Goal: Book appointment/travel/reservation: Book appointment/travel/reservation

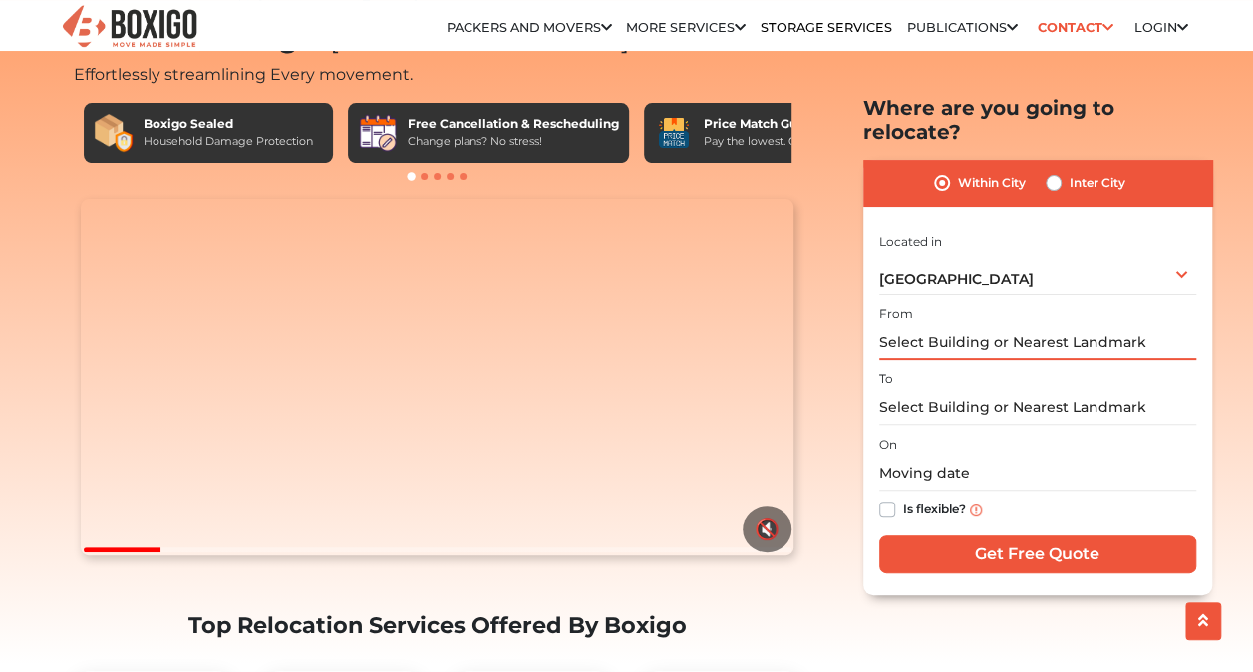
click at [934, 325] on input "text" at bounding box center [1038, 342] width 317 height 35
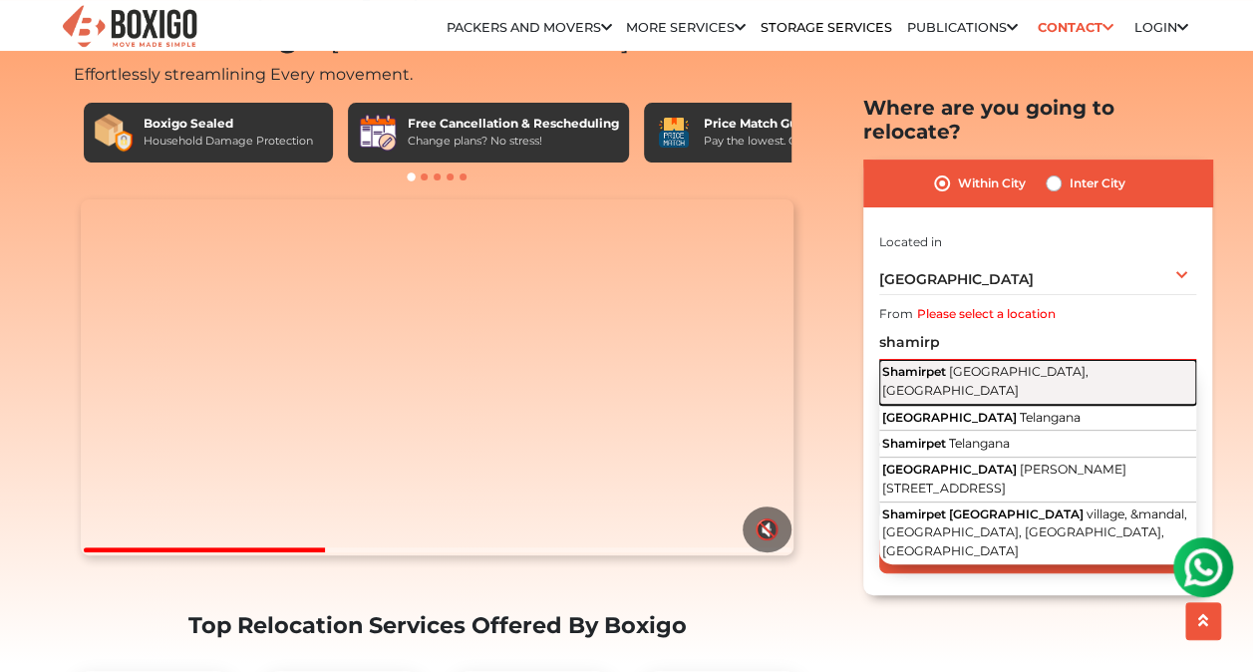
click at [954, 364] on span "[GEOGRAPHIC_DATA], [GEOGRAPHIC_DATA]" at bounding box center [986, 381] width 206 height 34
type input "Shamirpet, [GEOGRAPHIC_DATA], [GEOGRAPHIC_DATA]"
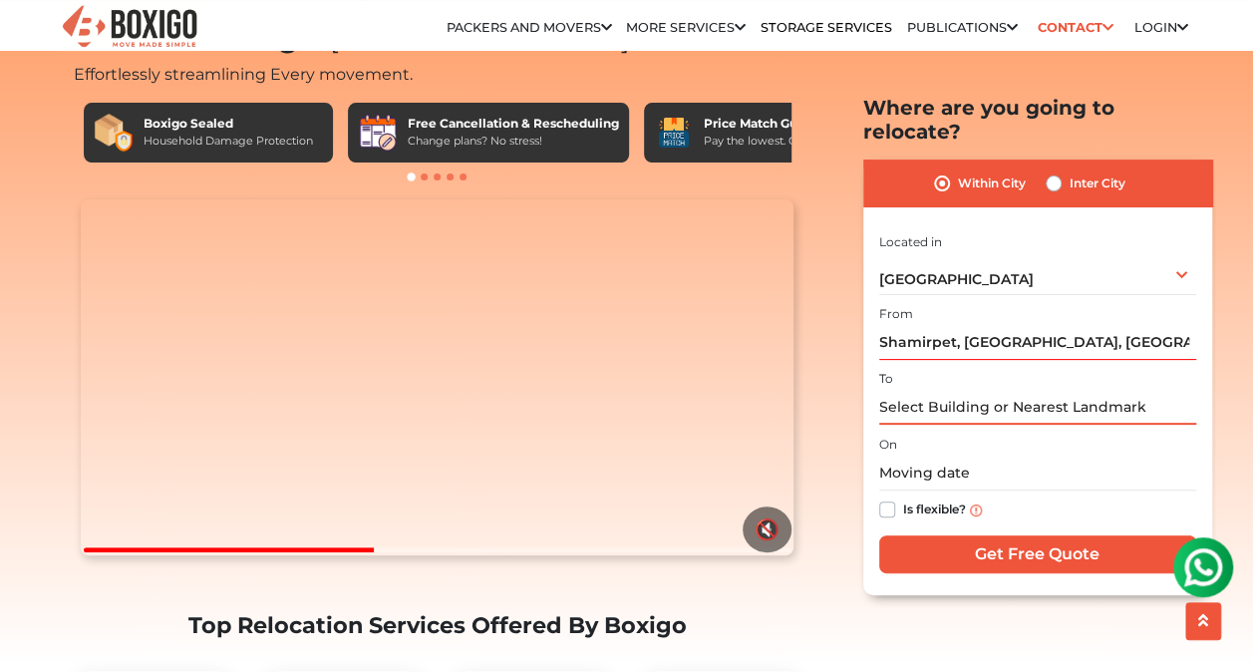
click at [929, 390] on input "text" at bounding box center [1038, 407] width 317 height 35
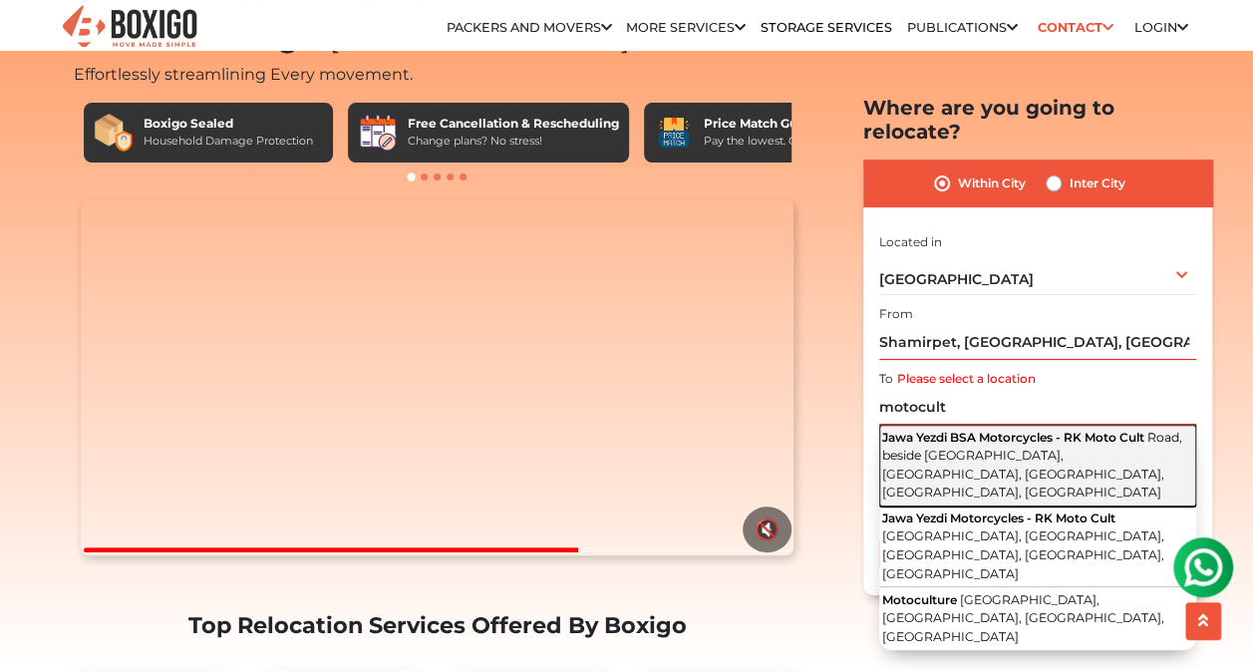
click at [1004, 429] on span "Road, beside [GEOGRAPHIC_DATA], [GEOGRAPHIC_DATA], [GEOGRAPHIC_DATA], [GEOGRAPH…" at bounding box center [1033, 464] width 300 height 71
type input "Jawa Yezdi BSA Motorcycles - RK Moto Cult, Road, beside [GEOGRAPHIC_DATA], [GEO…"
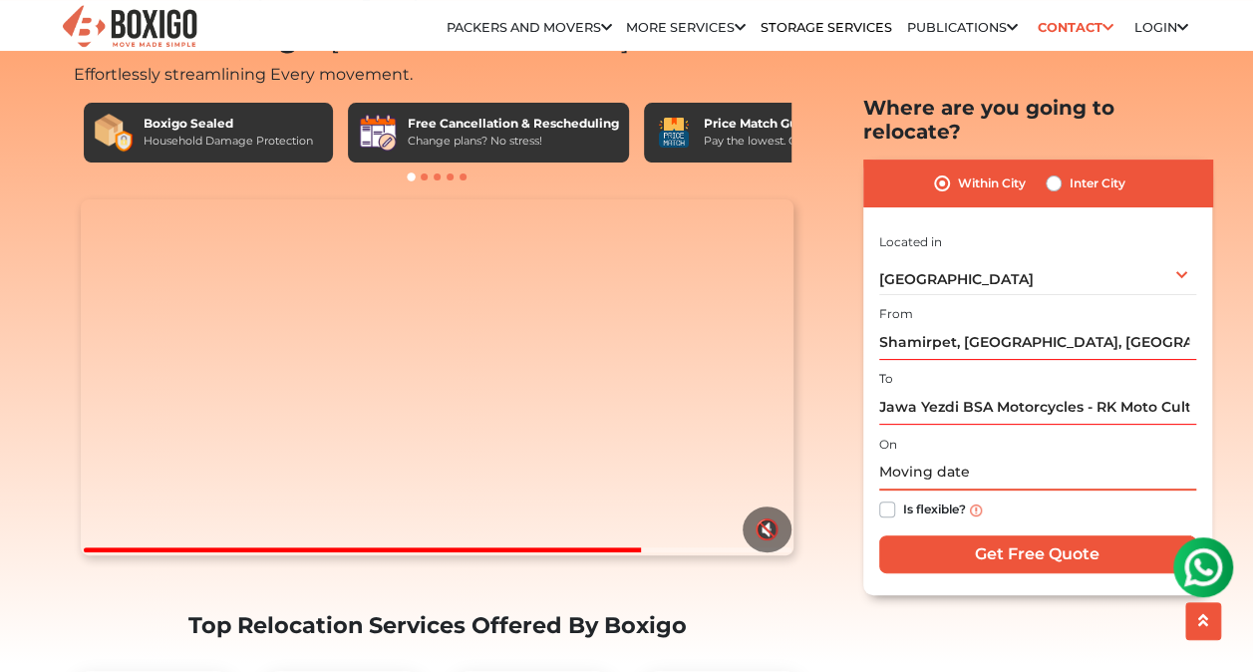
click at [948, 456] on input "text" at bounding box center [1038, 473] width 317 height 35
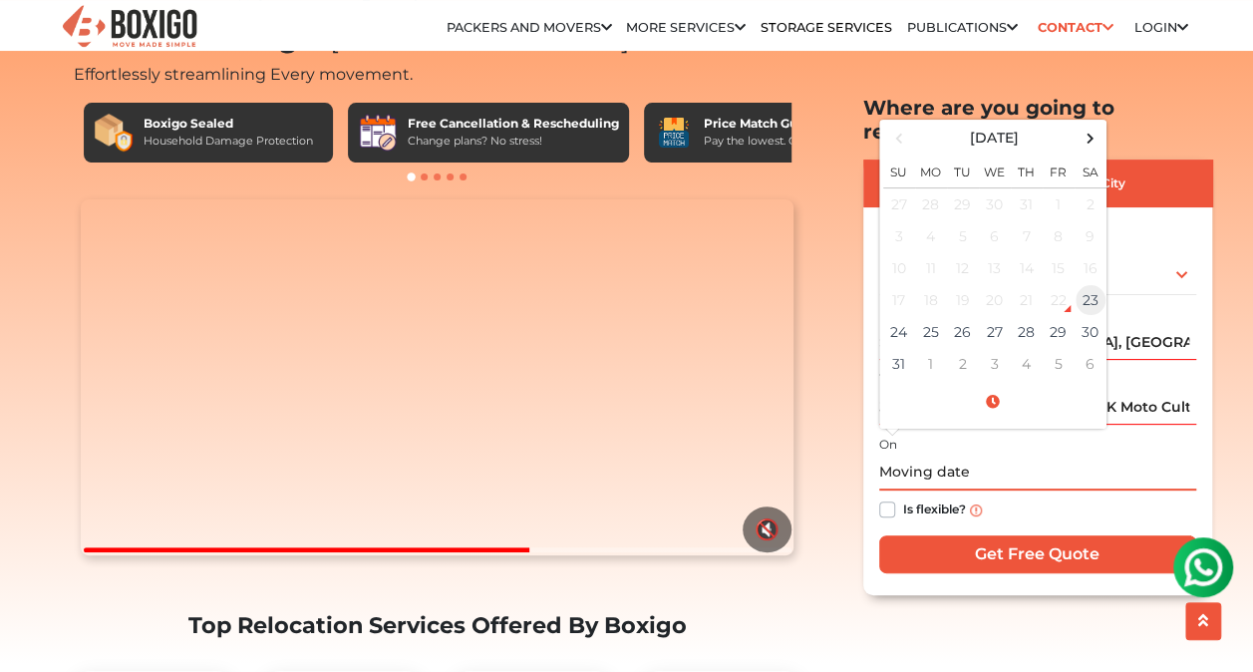
click at [1091, 284] on td "23" at bounding box center [1091, 300] width 32 height 32
click at [969, 456] on input "[DATE] 1:23 PM" at bounding box center [1038, 473] width 317 height 35
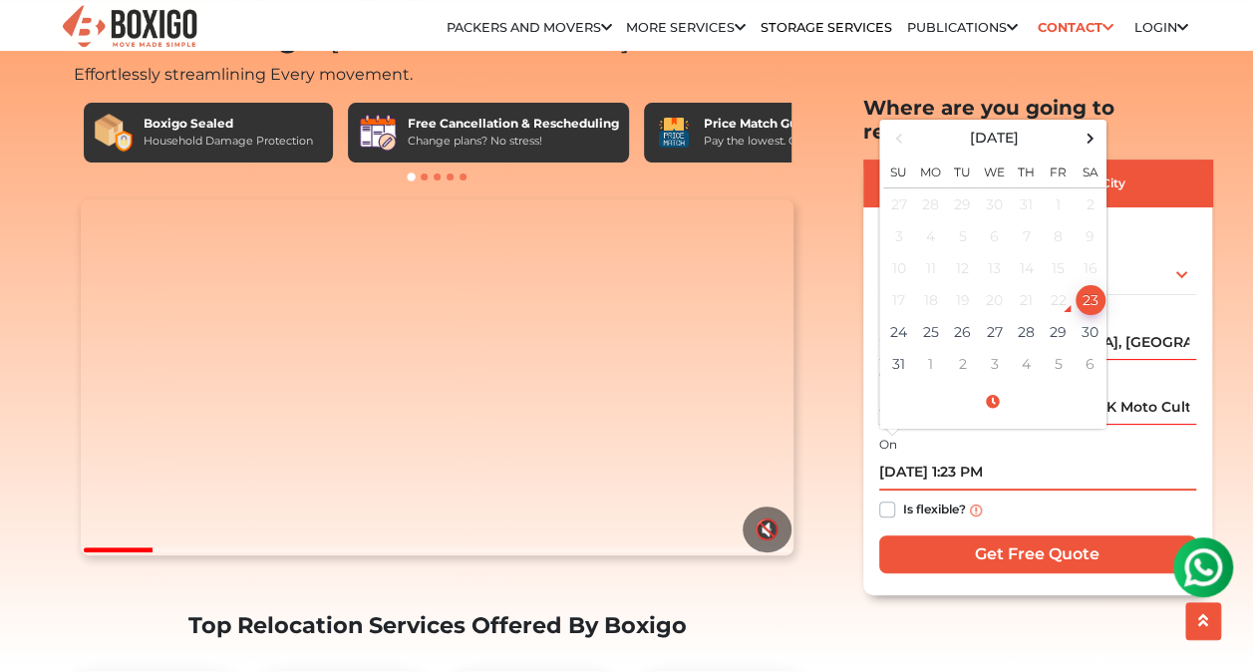
drag, startPoint x: 1012, startPoint y: 445, endPoint x: 964, endPoint y: 447, distance: 47.9
click at [964, 456] on input "[DATE] 1:23 PM" at bounding box center [1038, 473] width 317 height 35
click at [939, 316] on td "25" at bounding box center [931, 332] width 32 height 32
drag, startPoint x: 1013, startPoint y: 449, endPoint x: 959, endPoint y: 449, distance: 53.8
click at [959, 456] on input "[DATE] 1:23 PM" at bounding box center [1038, 473] width 317 height 35
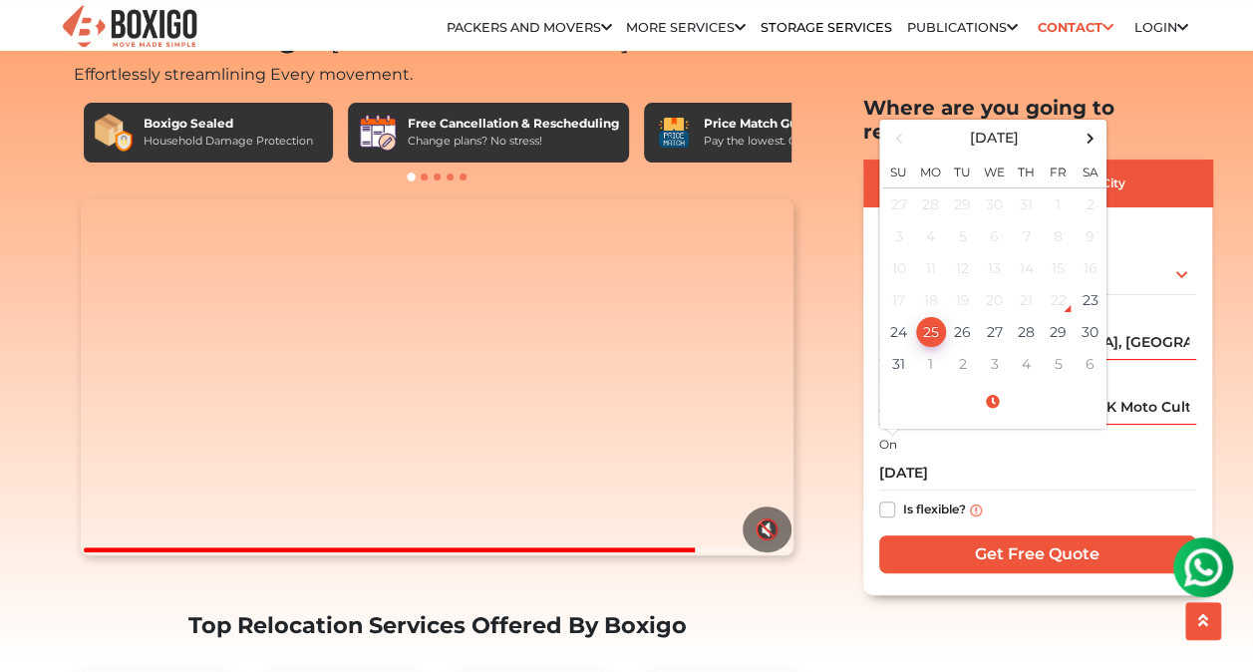
type input "[DATE] 12:00 AM"
click at [903, 498] on label "Is flexible?" at bounding box center [934, 508] width 63 height 21
click at [884, 498] on input "Is flexible?" at bounding box center [888, 508] width 16 height 20
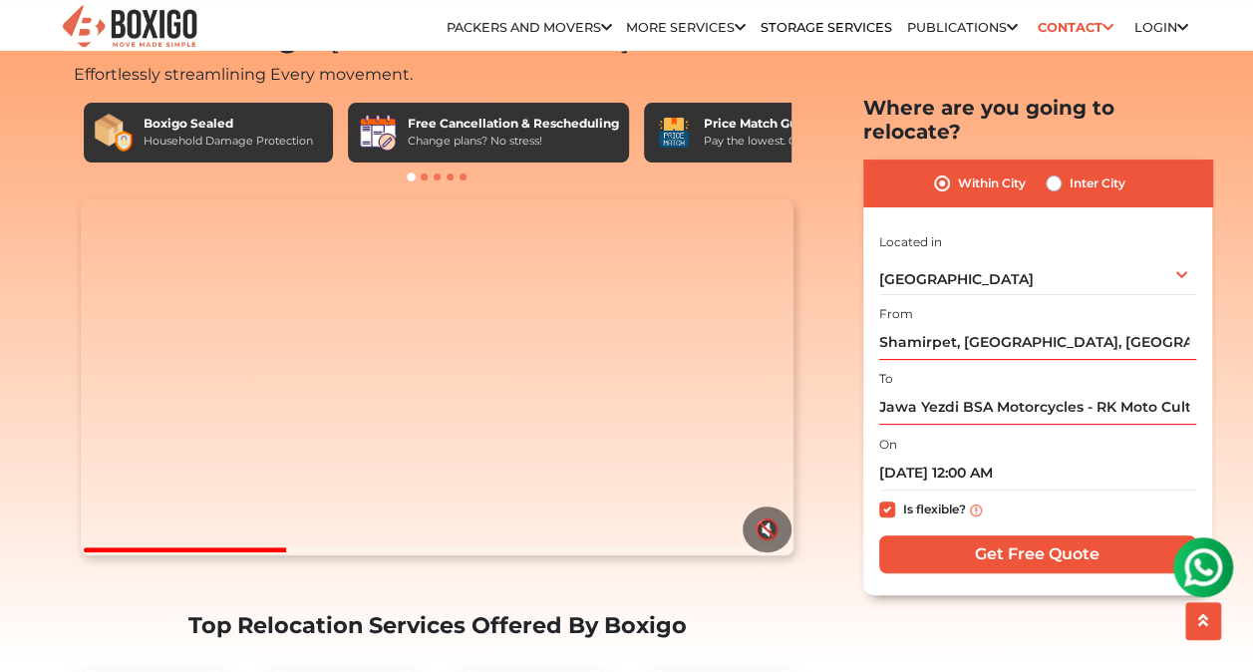
click at [903, 498] on label "Is flexible?" at bounding box center [934, 508] width 63 height 21
click at [889, 498] on input "Is flexible?" at bounding box center [888, 508] width 16 height 20
checkbox input "false"
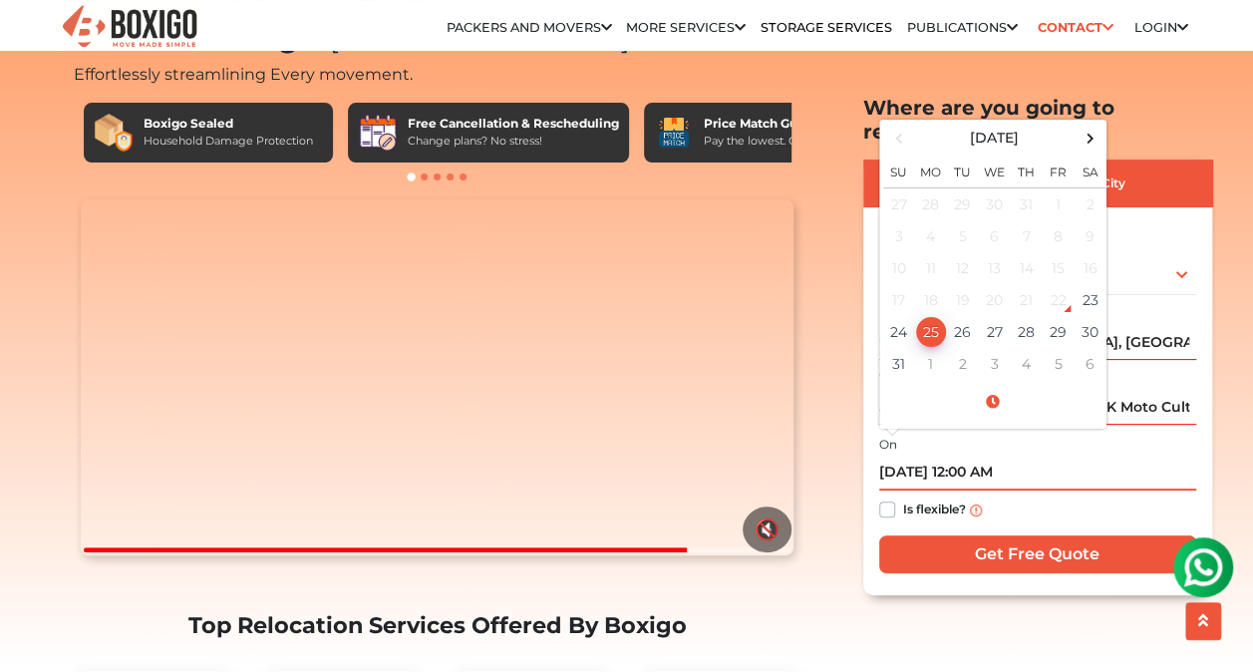
click at [971, 456] on input "[DATE] 12:00 AM" at bounding box center [1038, 473] width 317 height 35
click at [1116, 456] on input "[DATE] 07:00 AM" at bounding box center [1038, 473] width 317 height 35
click at [977, 456] on input "[DATE] 07:00 AM" at bounding box center [1038, 473] width 317 height 35
type input "[DATE] 12:00 AM"
click at [977, 456] on input "[DATE] 12:00 AM" at bounding box center [1038, 473] width 317 height 35
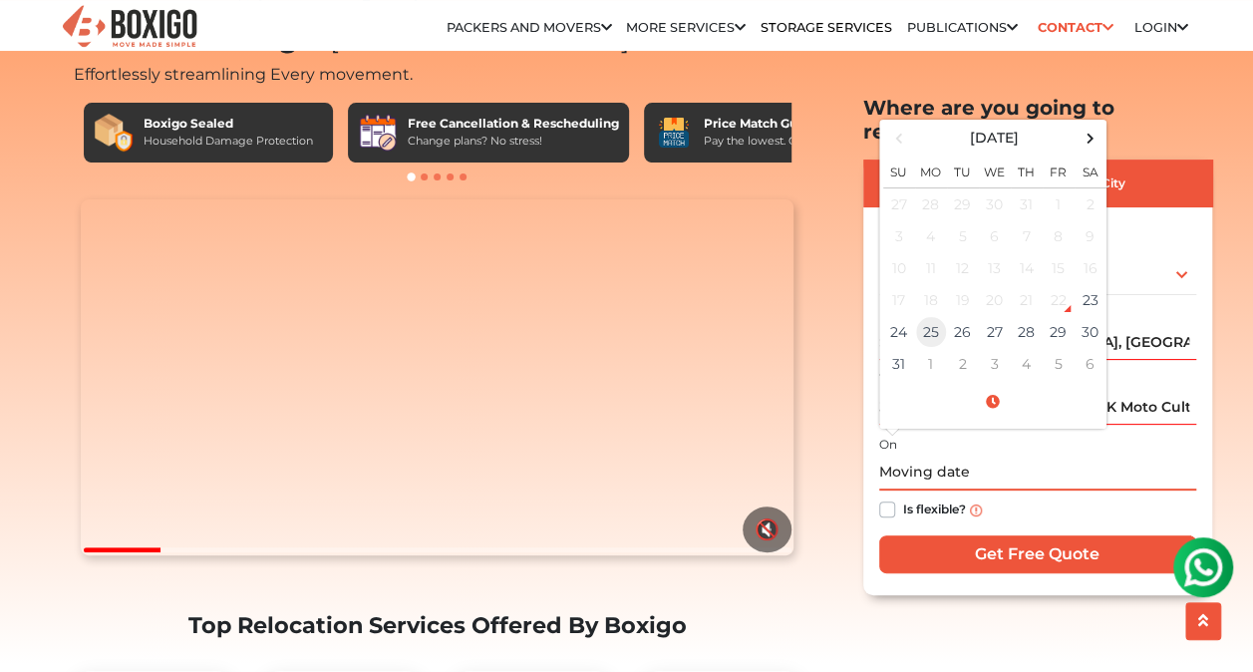
click at [935, 316] on td "25" at bounding box center [931, 332] width 32 height 32
type input "[DATE] 12:00 AM"
click at [970, 456] on input "[DATE] 12:00 AM" at bounding box center [1038, 473] width 317 height 35
click at [935, 316] on td "25" at bounding box center [931, 332] width 32 height 32
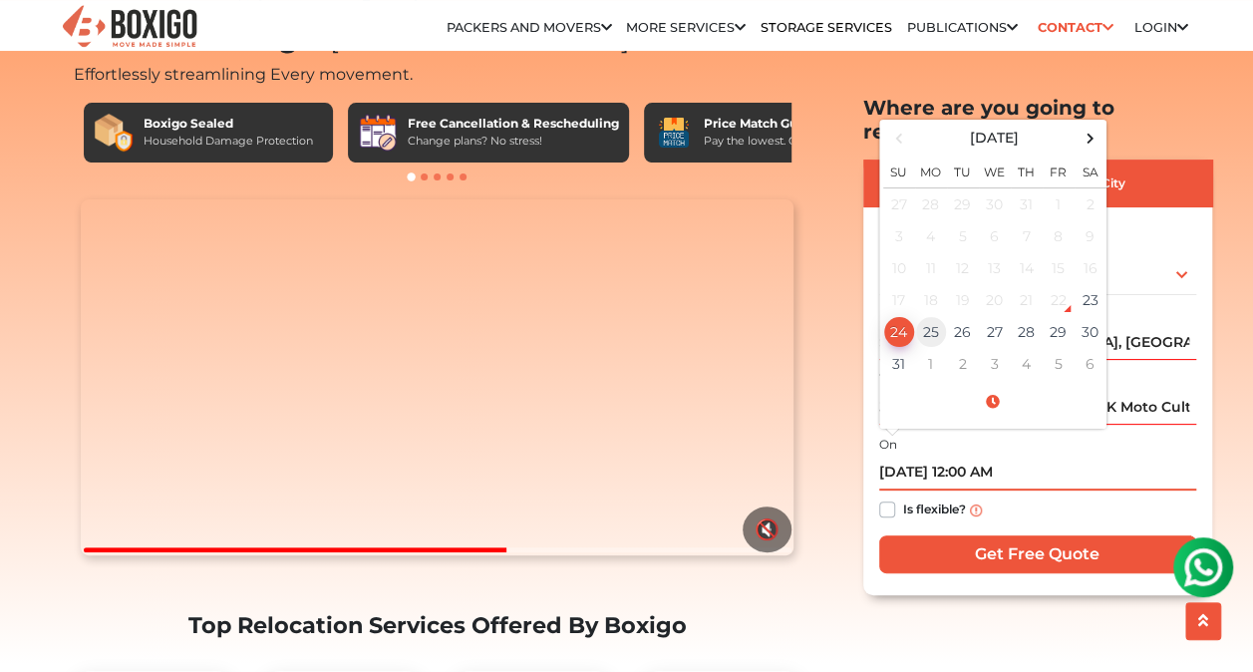
click at [933, 316] on td "25" at bounding box center [931, 332] width 32 height 32
type input "[DATE] 12:00 AM"
click at [970, 456] on input "[DATE] 12:00 AM" at bounding box center [1038, 473] width 317 height 35
click at [989, 456] on input "text" at bounding box center [1038, 473] width 317 height 35
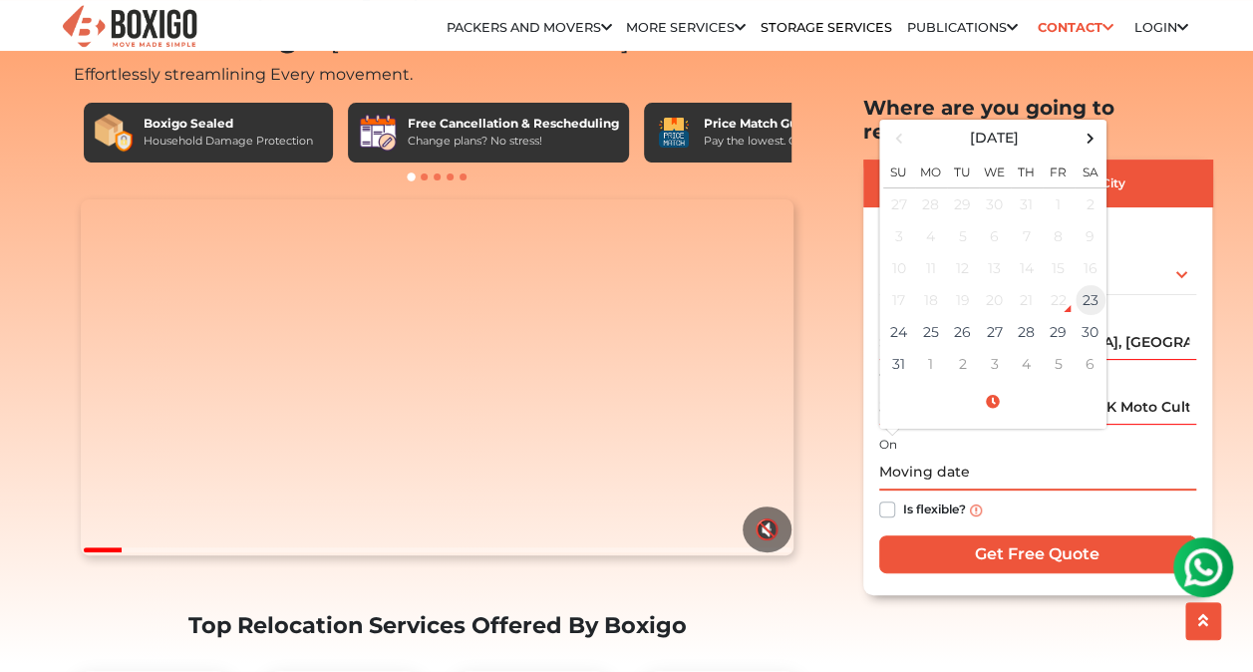
click at [1093, 284] on td "23" at bounding box center [1091, 300] width 32 height 32
click at [1085, 284] on td "23" at bounding box center [1091, 300] width 32 height 32
click at [934, 316] on td "25" at bounding box center [931, 332] width 32 height 32
drag, startPoint x: 1033, startPoint y: 444, endPoint x: 959, endPoint y: 447, distance: 73.9
click at [959, 456] on input "[DATE] 12:00 AM" at bounding box center [1038, 473] width 317 height 35
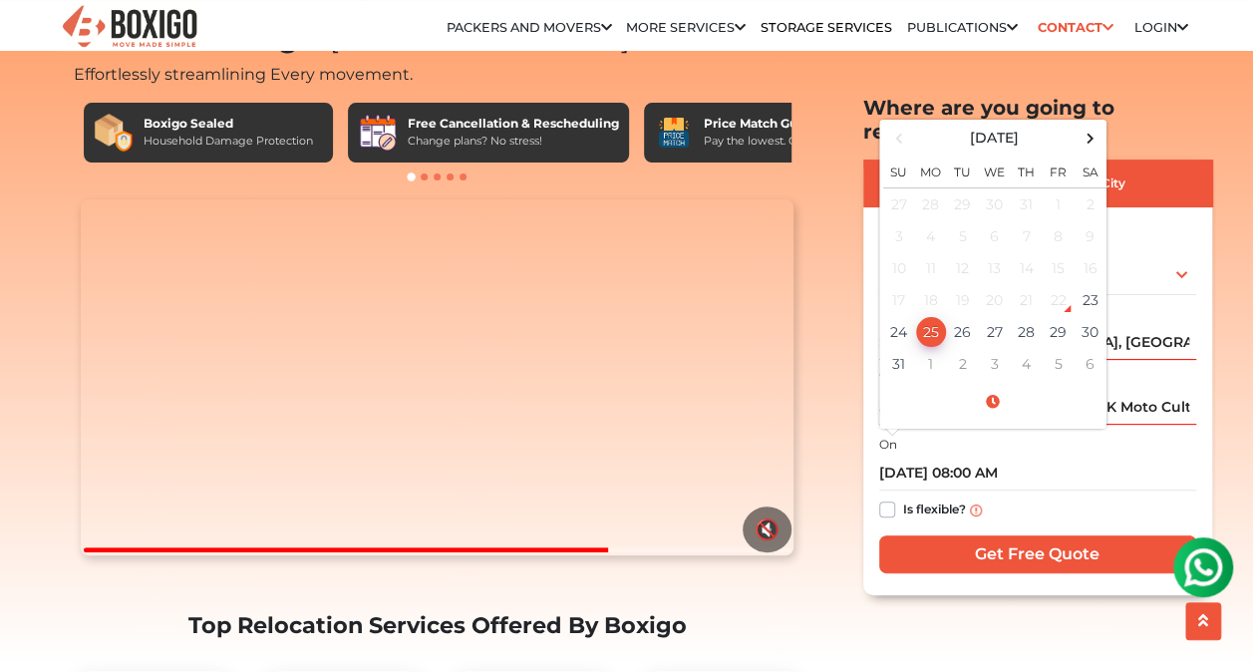
type input "[DATE] 8:00 AM"
click at [1057, 491] on div "Is flexible?" at bounding box center [1038, 510] width 317 height 39
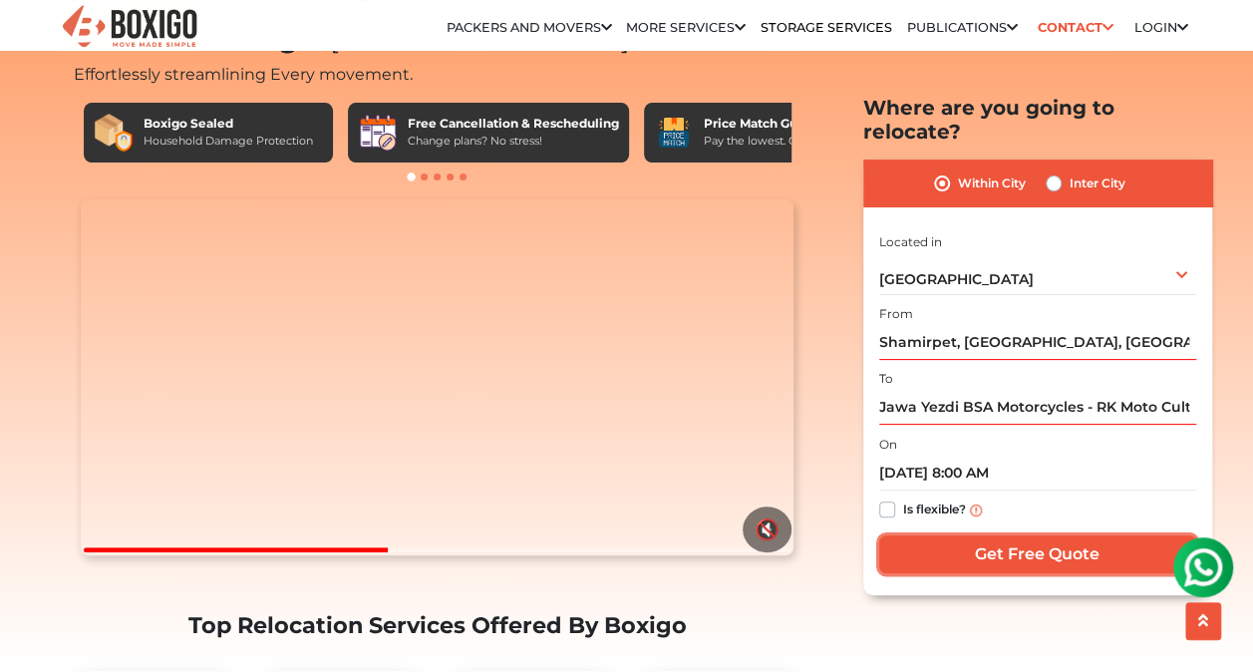
click at [1028, 535] on input "Get Free Quote" at bounding box center [1038, 554] width 317 height 38
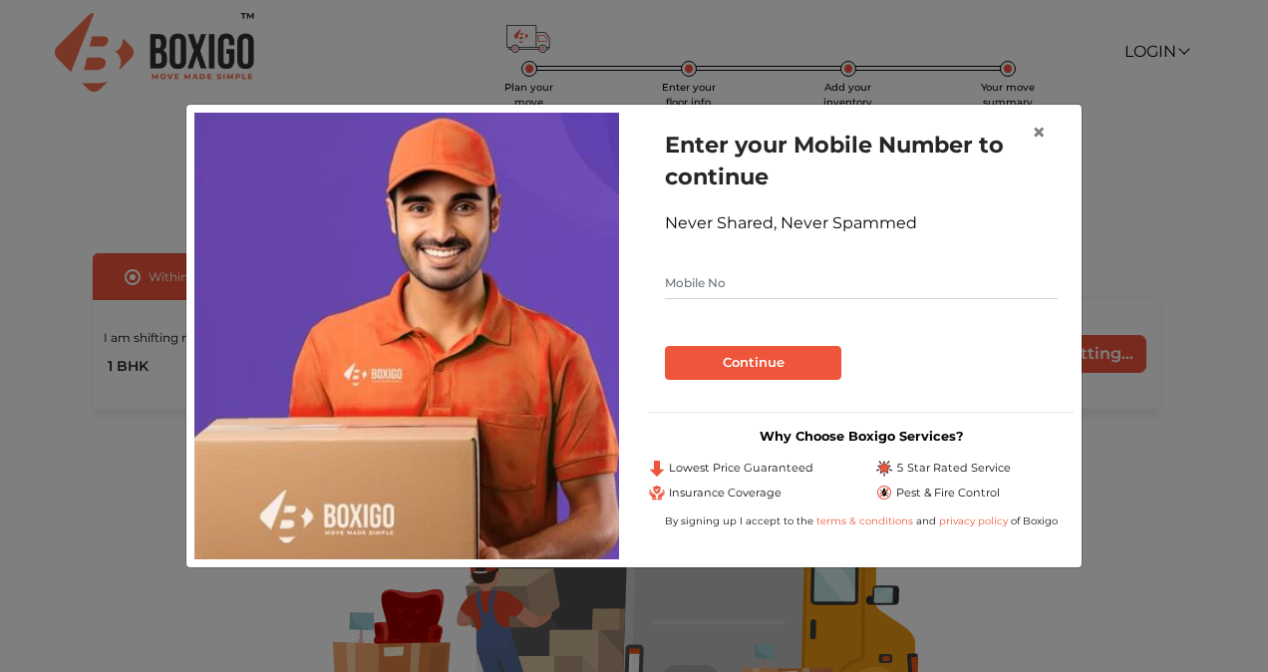
click at [721, 285] on input "text" at bounding box center [861, 283] width 393 height 32
type input "7893800333"
click at [746, 361] on button "Continue" at bounding box center [753, 363] width 177 height 34
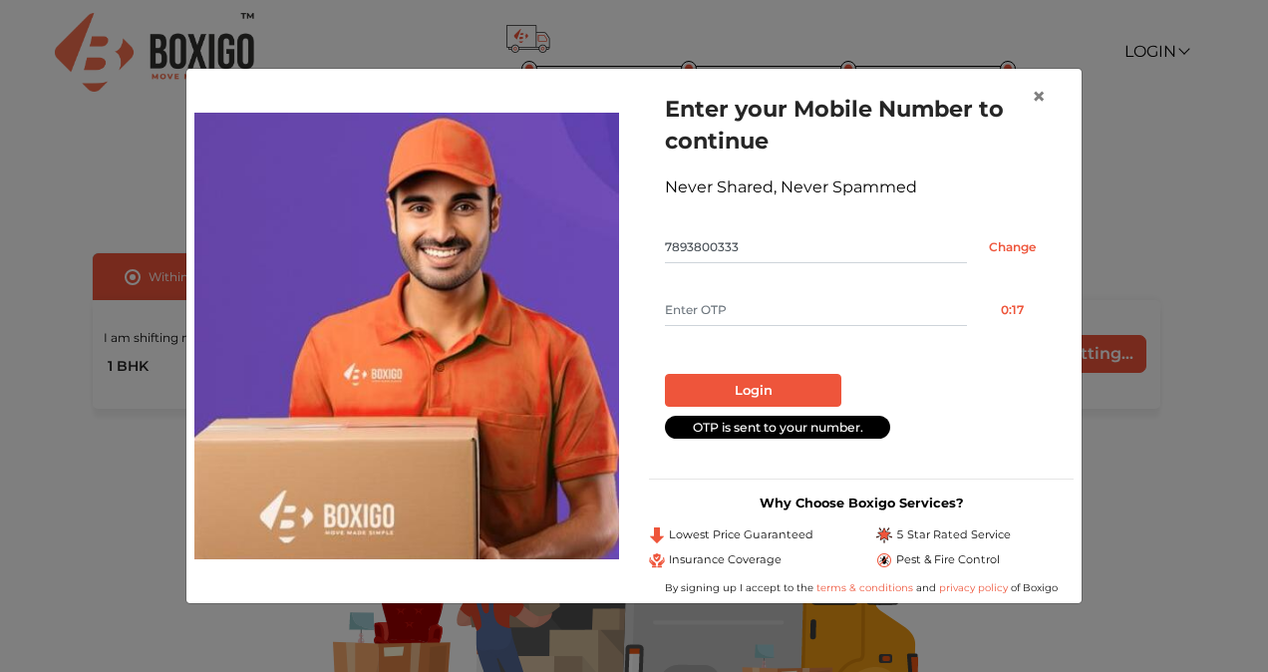
click at [814, 314] on input "text" at bounding box center [816, 310] width 302 height 32
type input "6088"
click at [768, 382] on button "Login" at bounding box center [753, 391] width 177 height 34
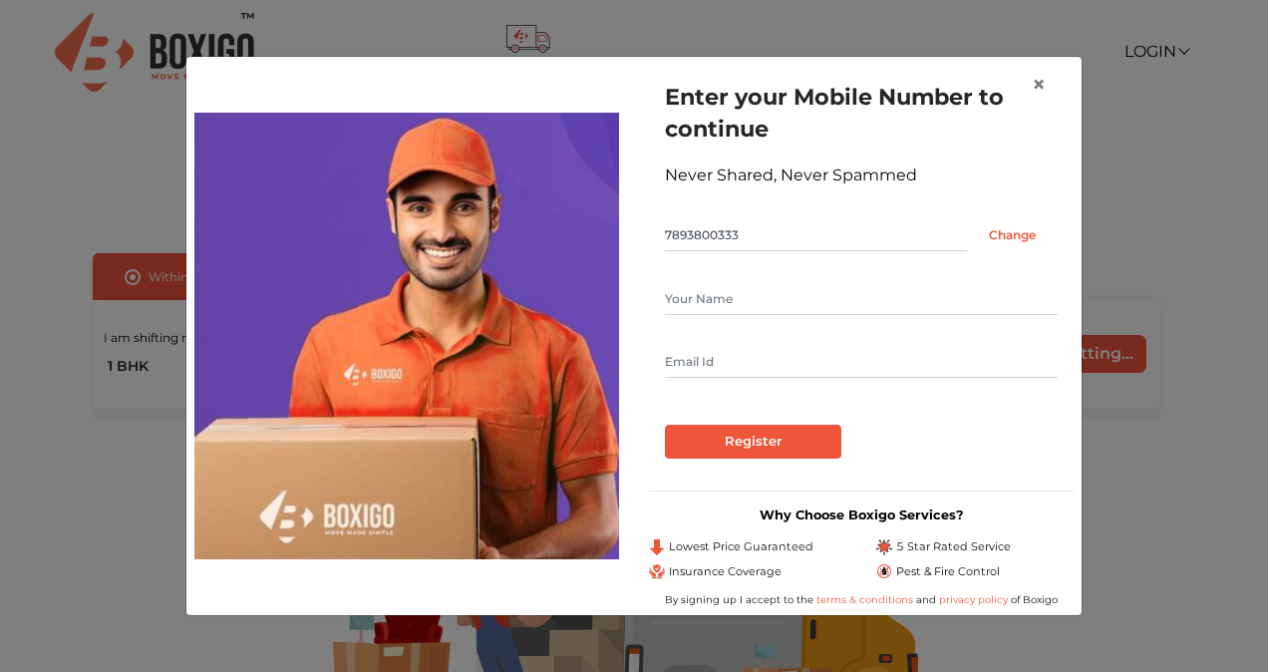
click at [763, 368] on input "text" at bounding box center [861, 362] width 393 height 32
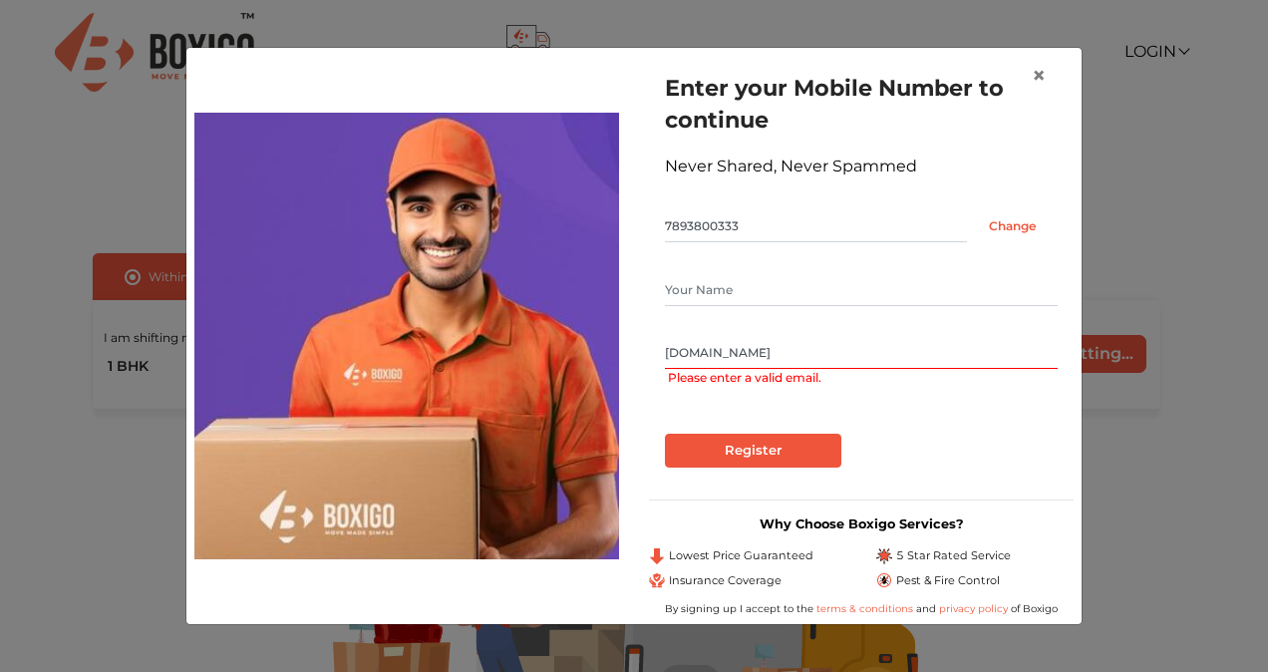
click at [729, 355] on input "naidu4262gmail.com" at bounding box center [861, 353] width 393 height 32
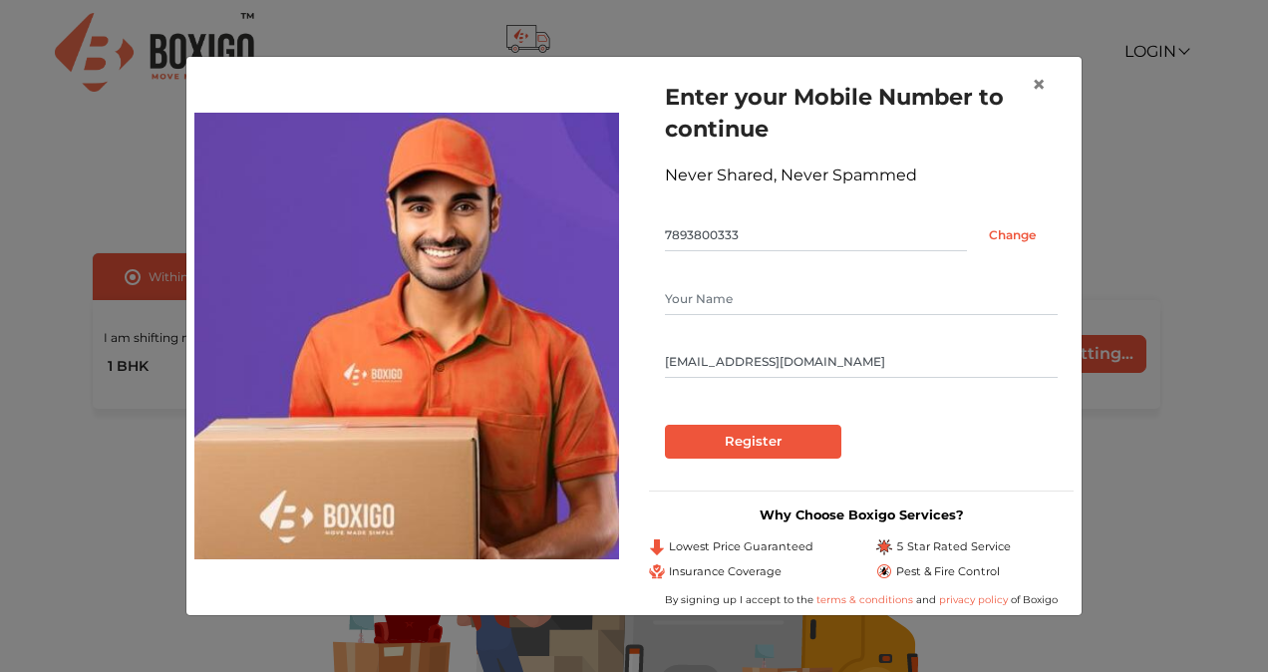
type input "naidu426@gmail.com"
click at [734, 307] on input "text" at bounding box center [861, 299] width 393 height 32
type input "Palli Polinaidu"
click at [788, 441] on input "Register" at bounding box center [753, 442] width 177 height 34
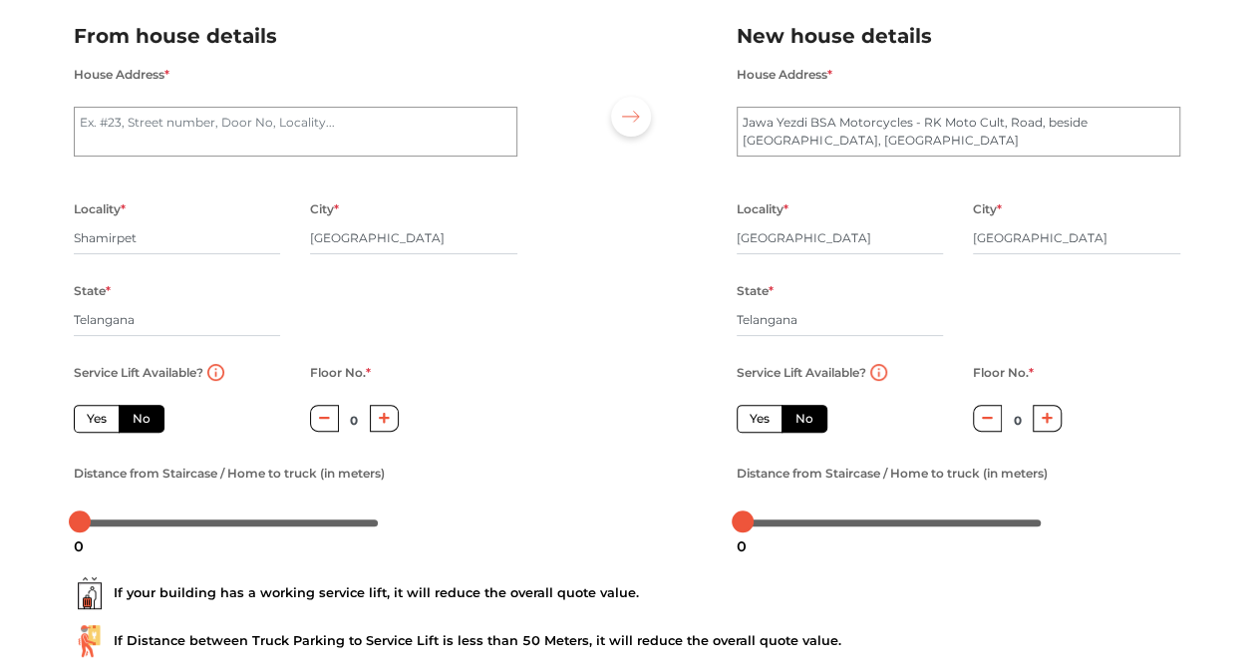
scroll to position [270, 0]
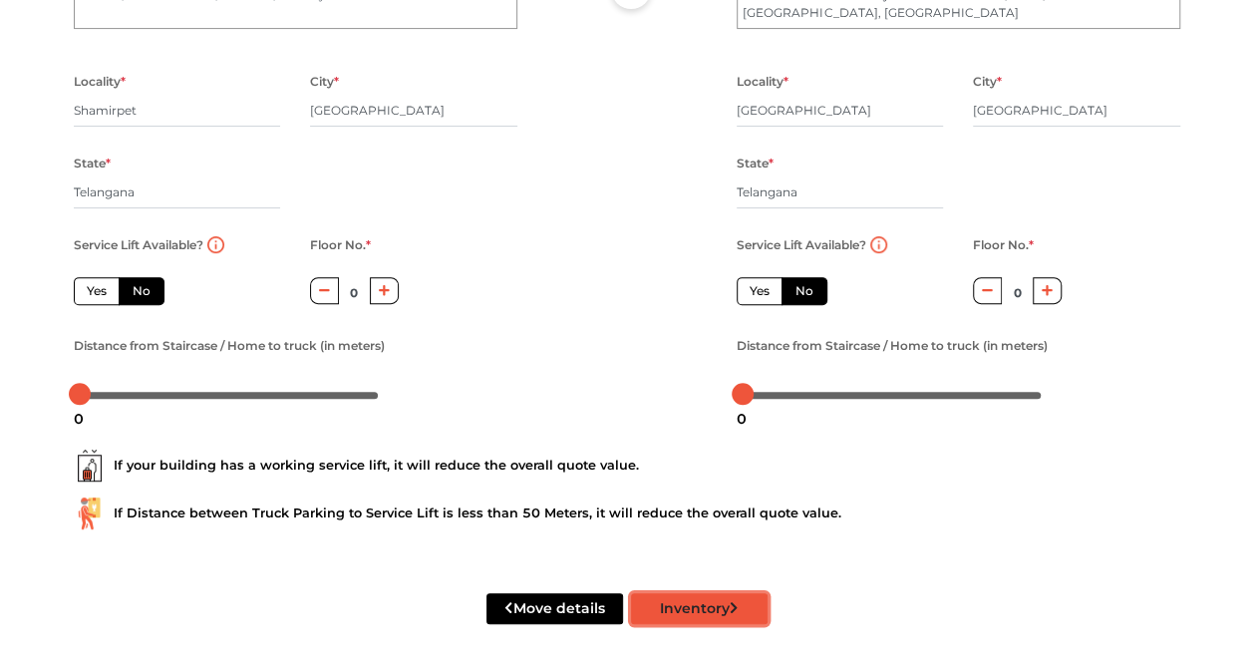
click at [740, 607] on button "Inventory" at bounding box center [699, 608] width 137 height 31
radio input "true"
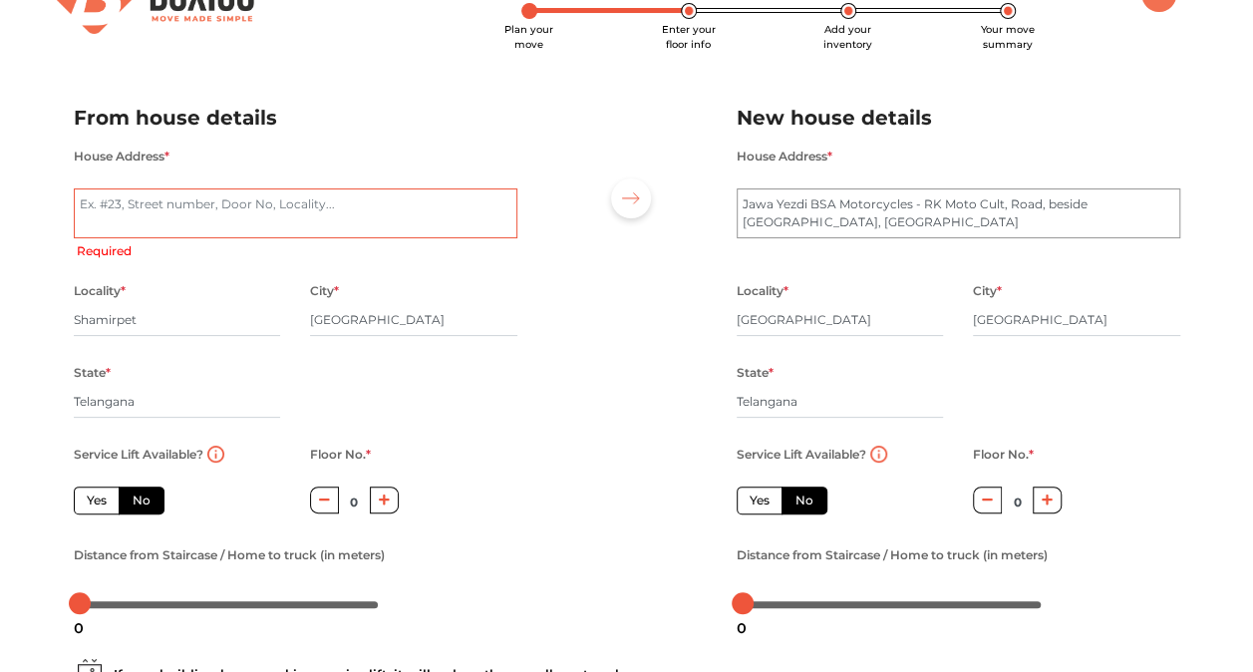
scroll to position [54, 0]
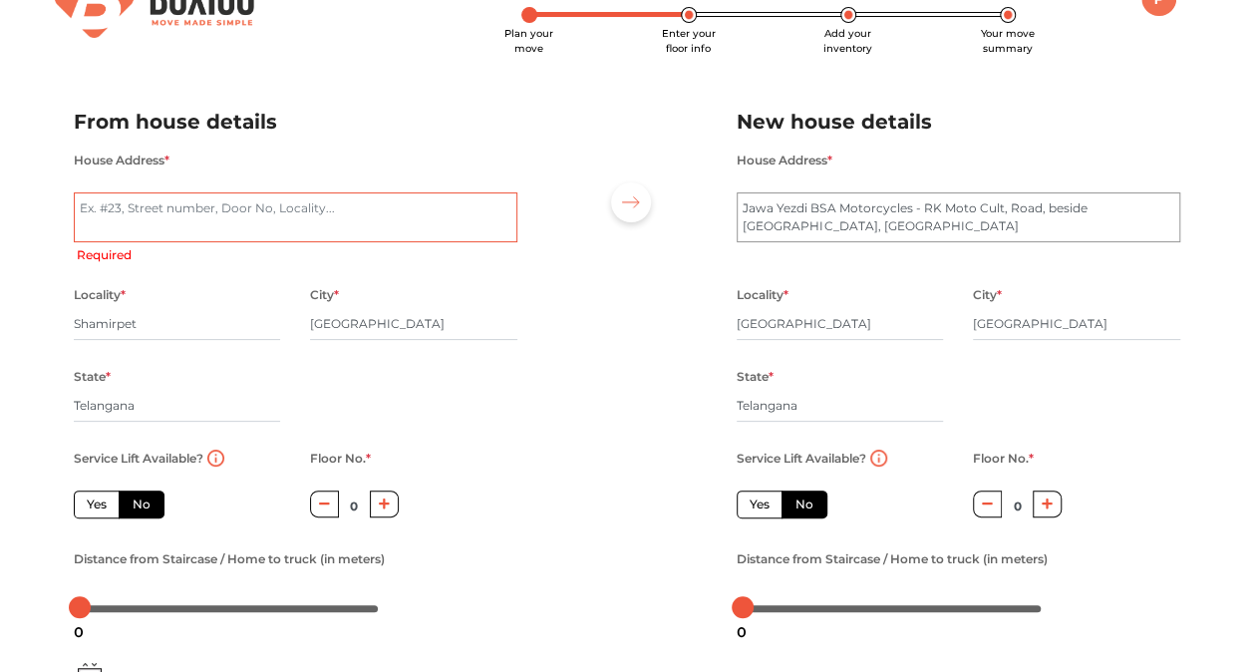
click at [249, 202] on textarea "House Address *" at bounding box center [296, 217] width 444 height 50
type textarea "S"
radio input "true"
type textarea "Sha"
radio input "true"
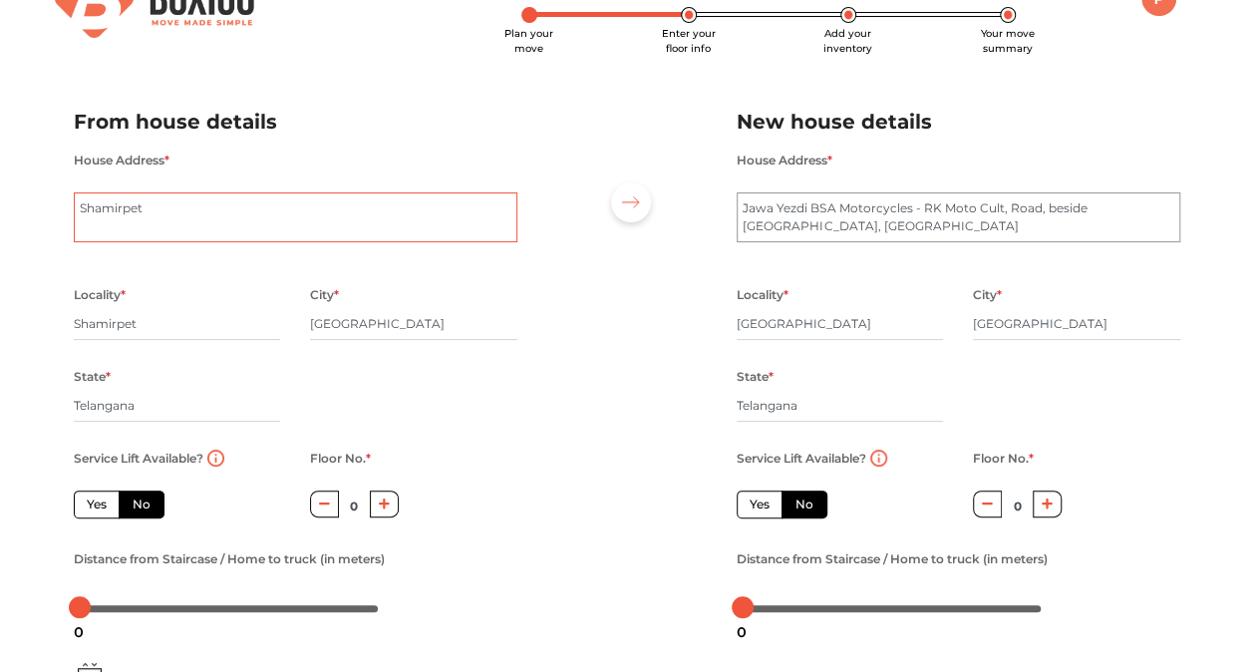
type textarea "Shamirpet"
click at [548, 285] on div at bounding box center [627, 356] width 189 height 549
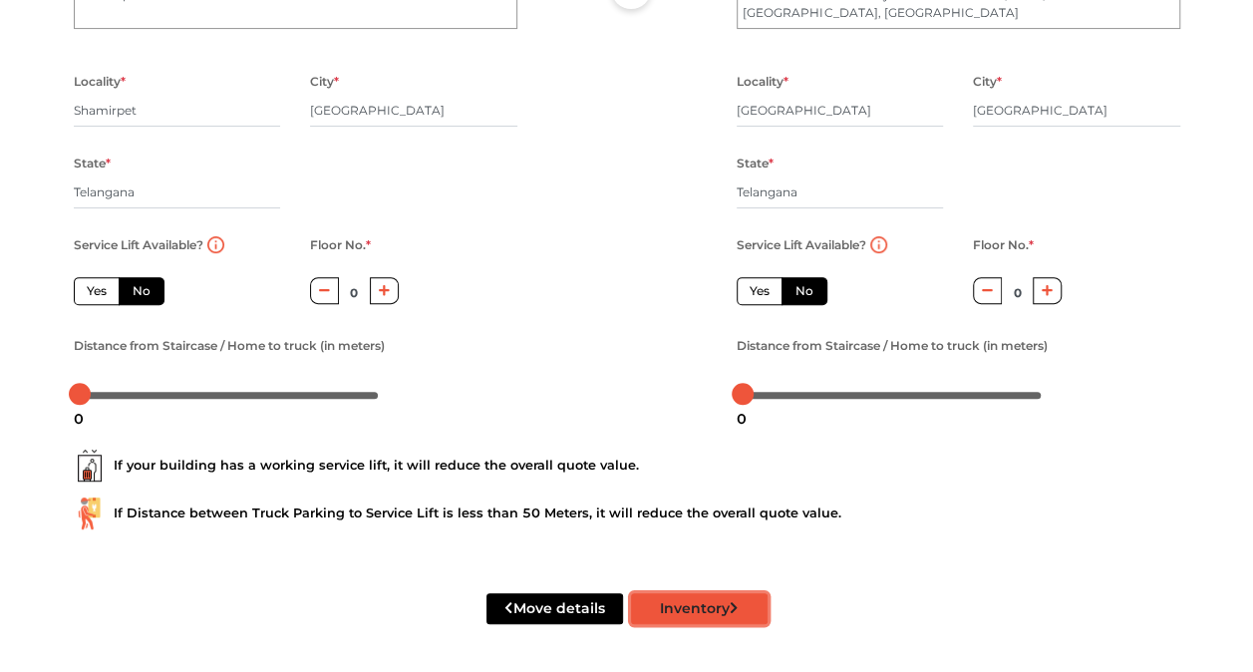
click at [682, 617] on button "Inventory" at bounding box center [699, 608] width 137 height 31
radio input "true"
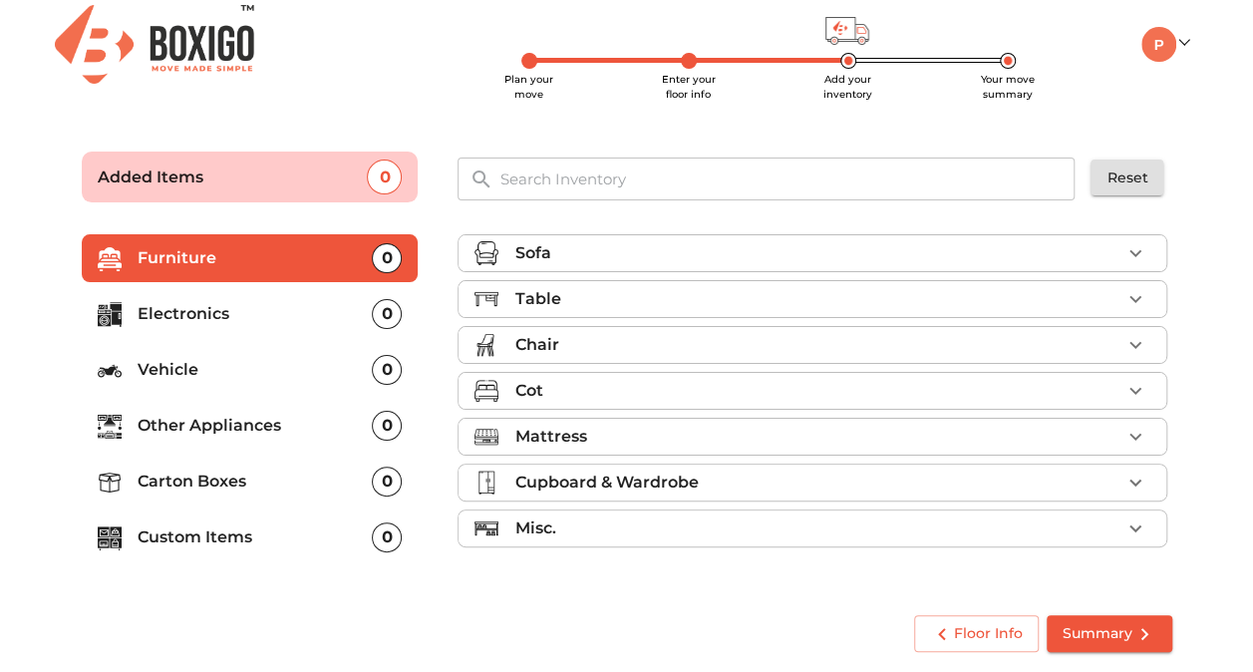
scroll to position [8, 0]
click at [183, 370] on p "Vehicle" at bounding box center [255, 370] width 235 height 24
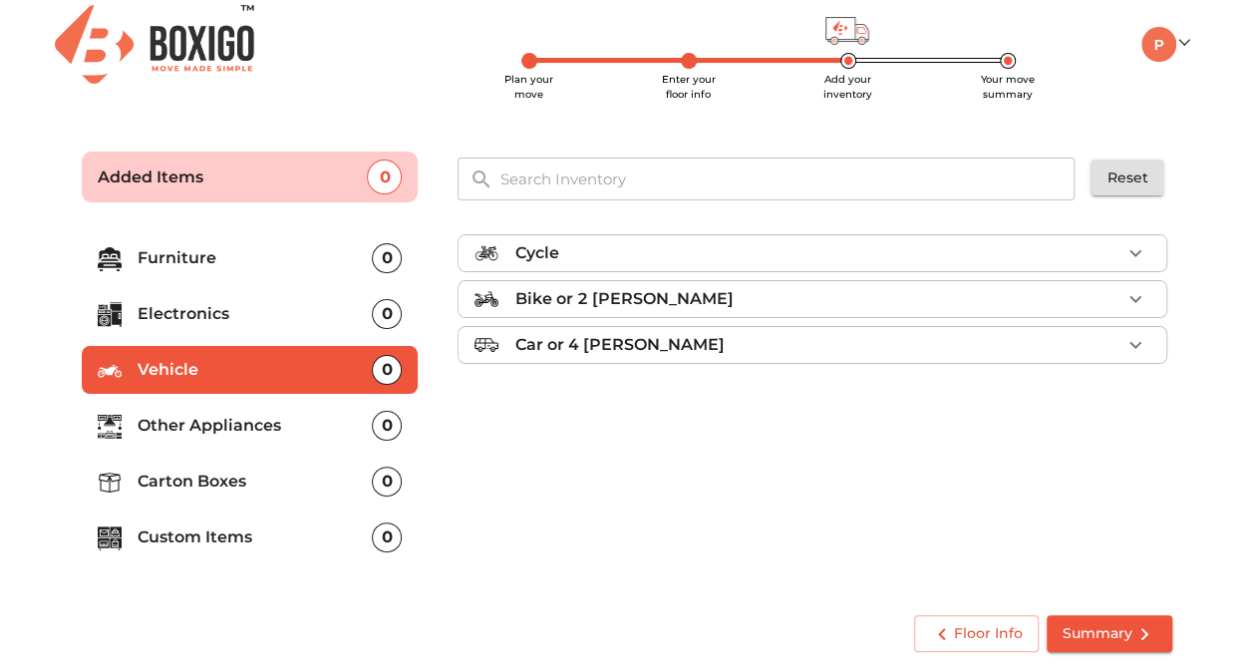
click at [760, 293] on div "Bike or 2 wheeler" at bounding box center [818, 299] width 606 height 24
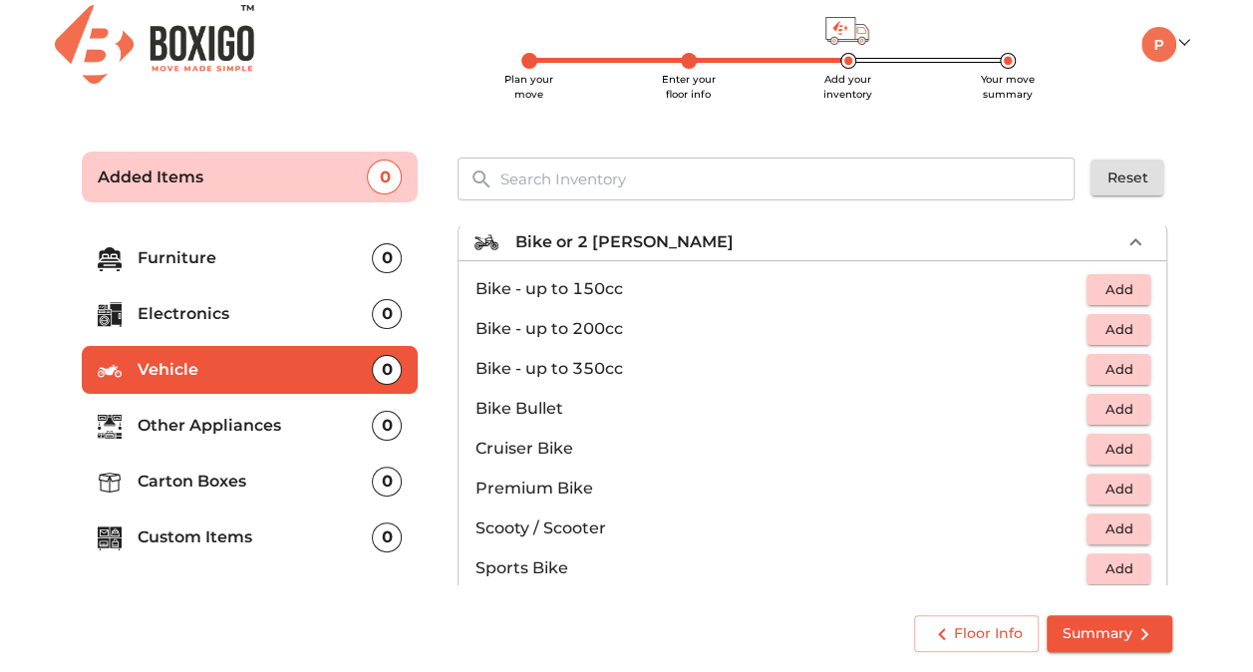
scroll to position [55, 0]
click at [1113, 411] on span "Add" at bounding box center [1119, 411] width 44 height 23
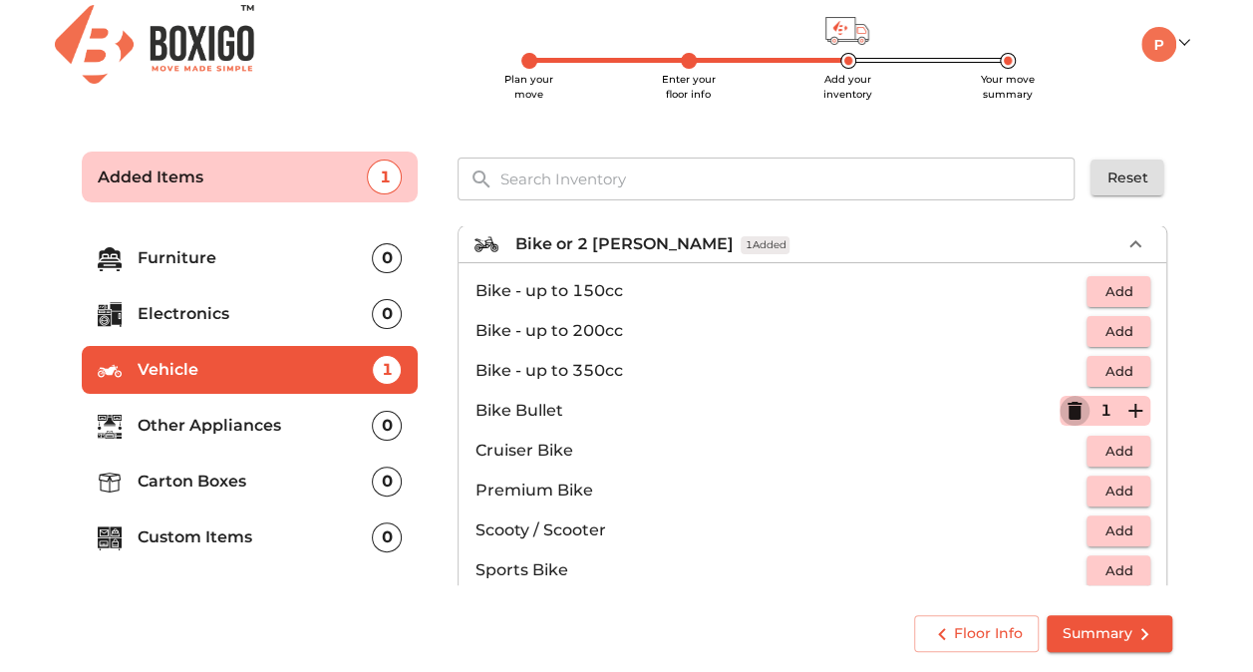
click at [1071, 411] on icon "button" at bounding box center [1075, 411] width 24 height 24
click at [1117, 446] on span "Add" at bounding box center [1119, 451] width 44 height 23
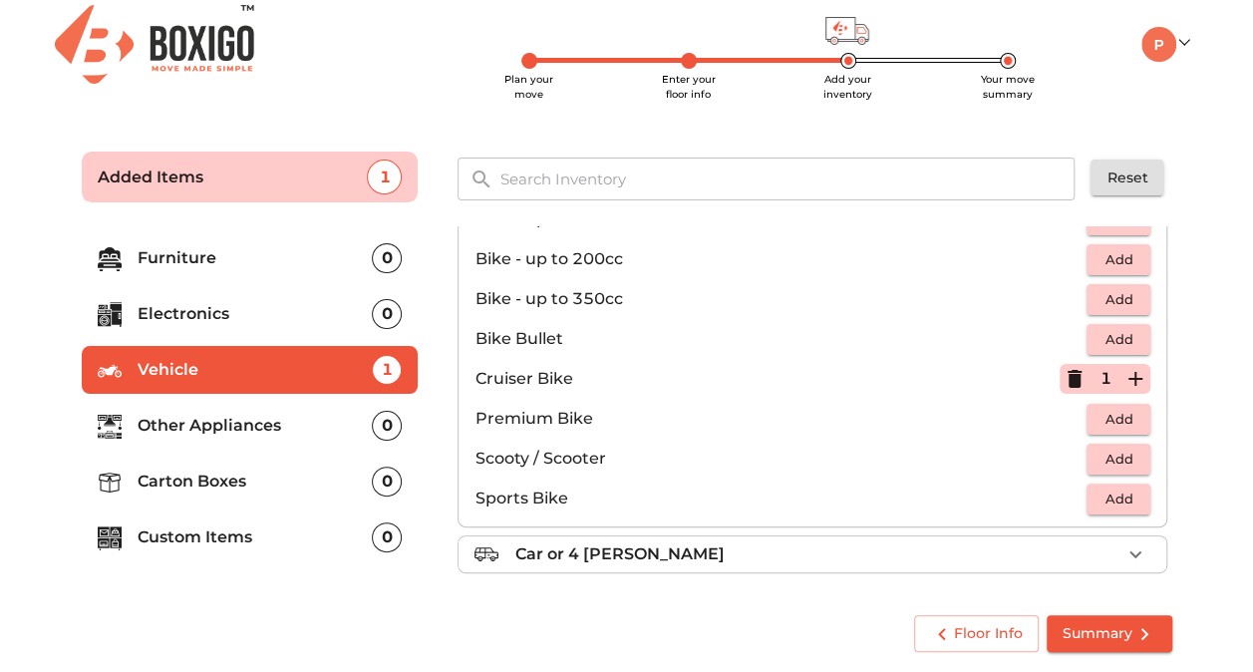
scroll to position [128, 0]
click at [1107, 632] on span "Summary" at bounding box center [1110, 633] width 94 height 25
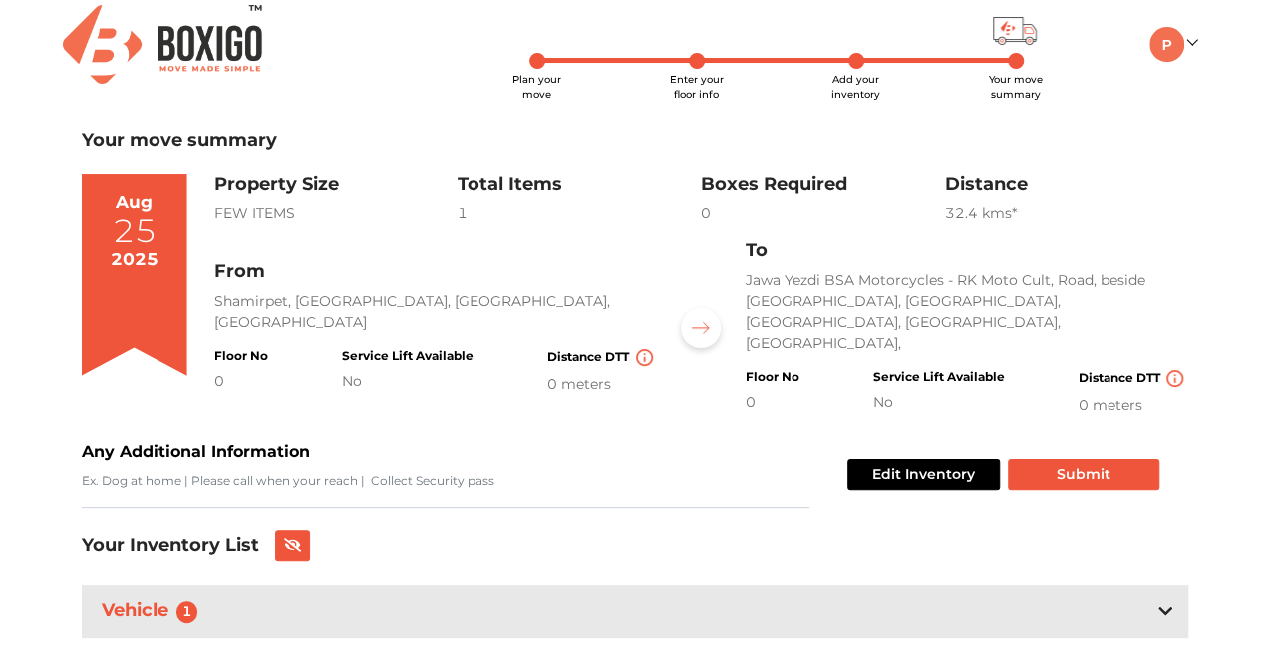
scroll to position [20, 0]
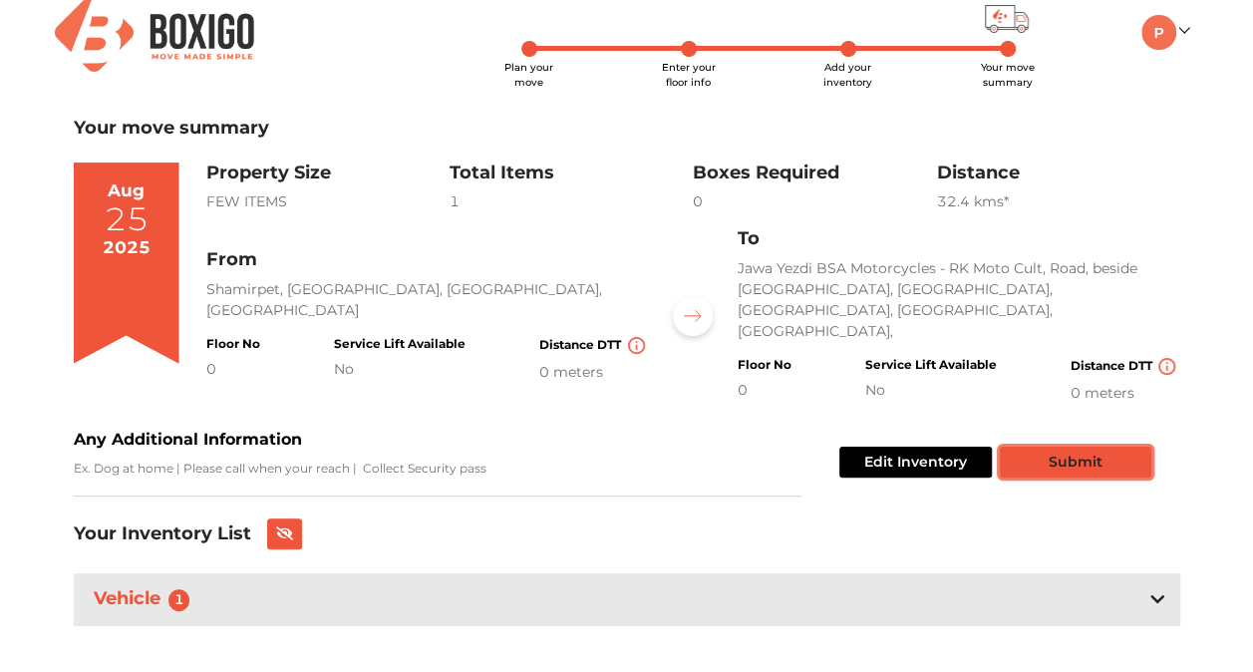
click at [1083, 447] on button "Submit" at bounding box center [1076, 462] width 152 height 31
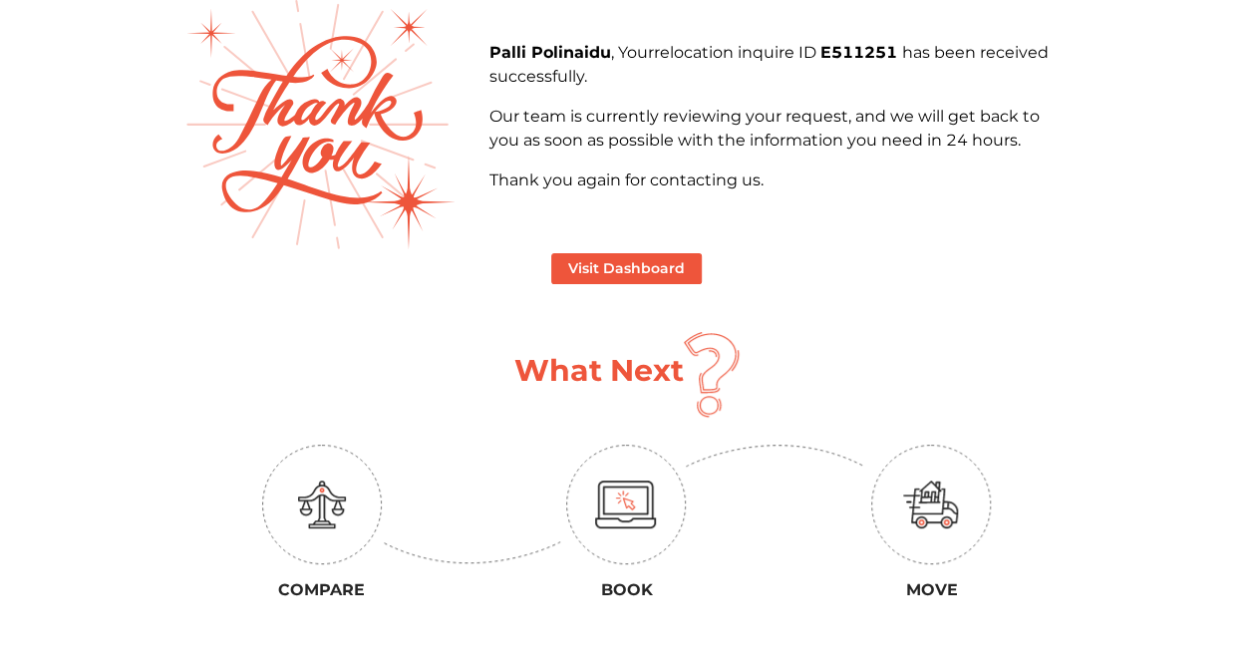
scroll to position [117, 0]
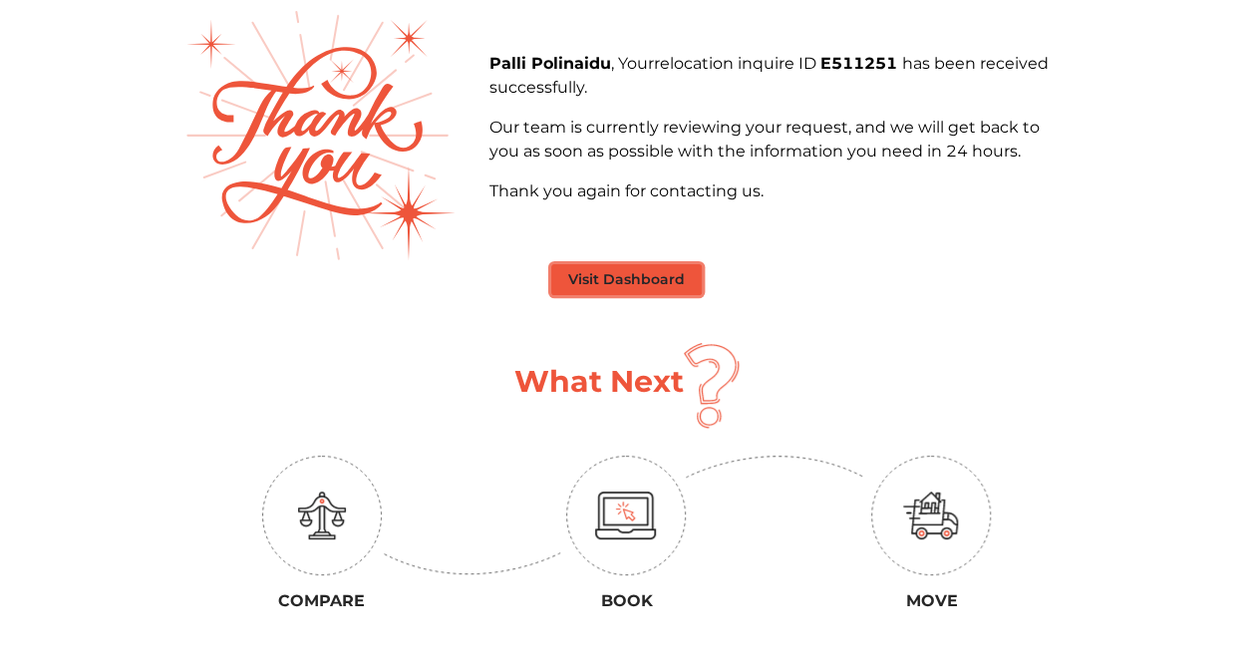
click at [623, 281] on button "Visit Dashboard" at bounding box center [626, 279] width 151 height 31
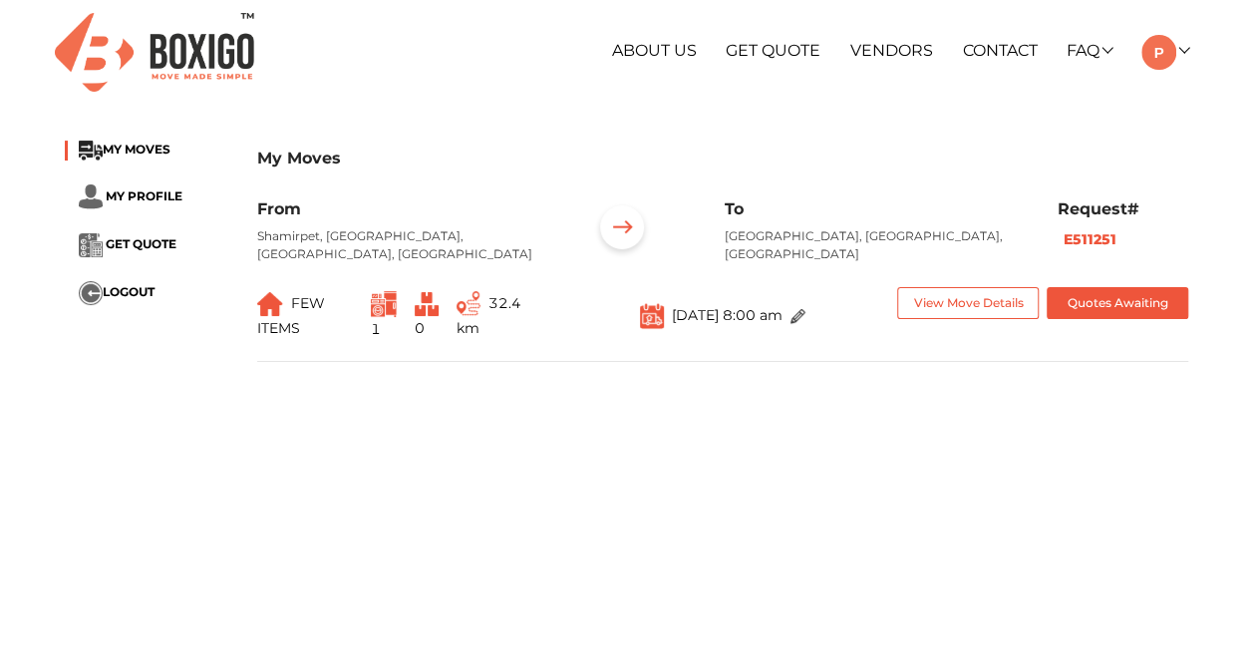
click at [395, 324] on span "1" at bounding box center [393, 316] width 44 height 58
click at [1107, 287] on button "Quotes Awaiting" at bounding box center [1118, 303] width 142 height 33
click at [1181, 56] on link at bounding box center [1165, 50] width 47 height 19
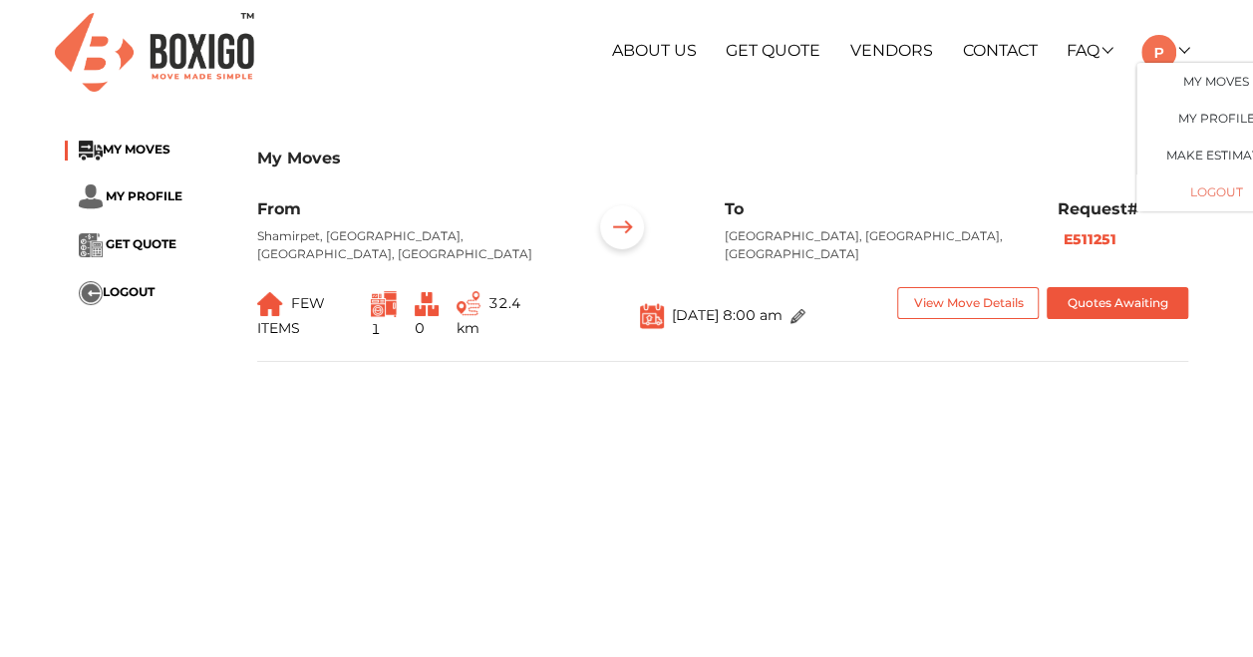
click at [1190, 189] on button "LOGOUT" at bounding box center [1217, 193] width 160 height 37
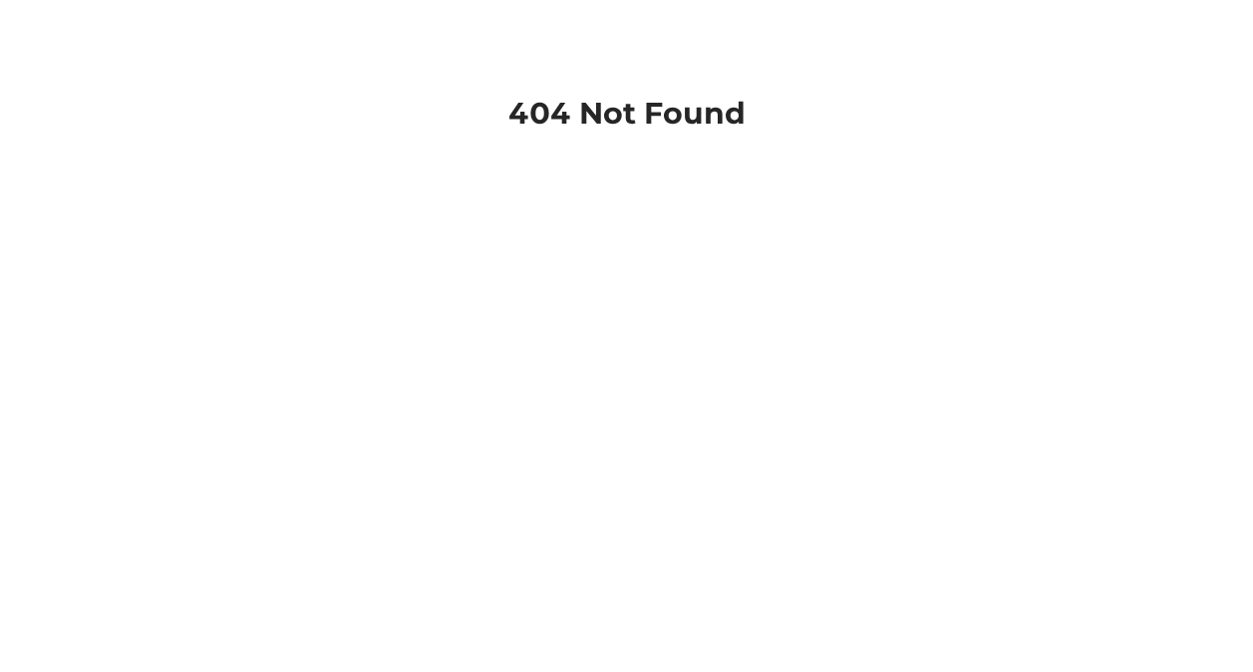
scroll to position [48, 0]
